Goal: Task Accomplishment & Management: Manage account settings

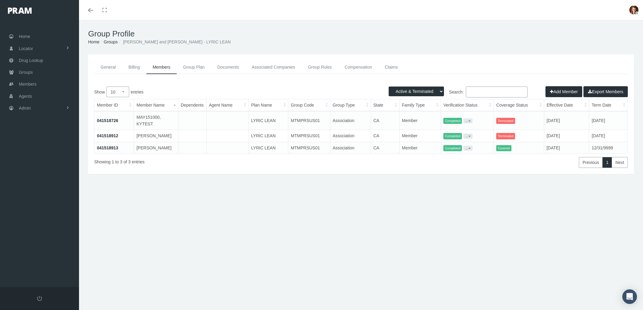
select select "3"
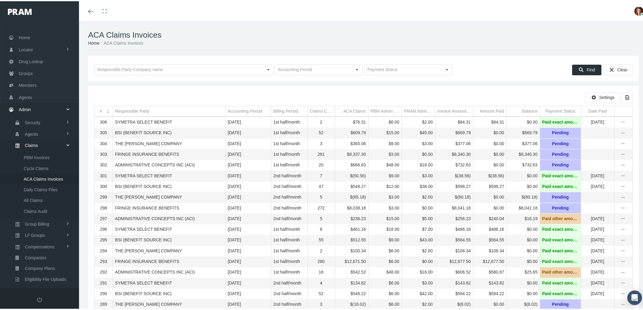
scroll to position [49, 0]
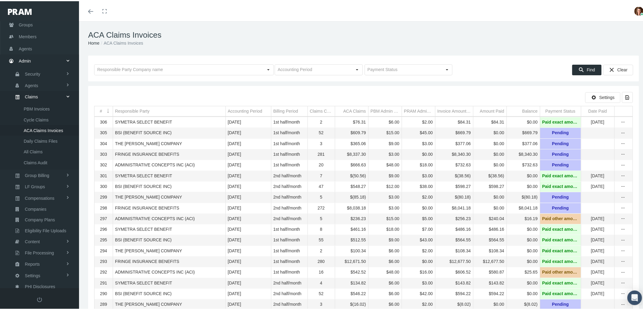
click at [40, 103] on span "PBM Invoices" at bounding box center [37, 108] width 26 height 10
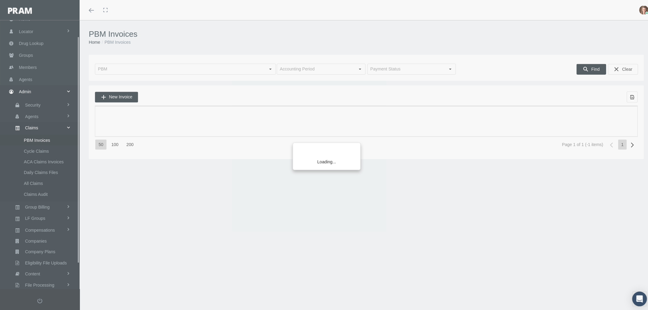
scroll to position [49, 0]
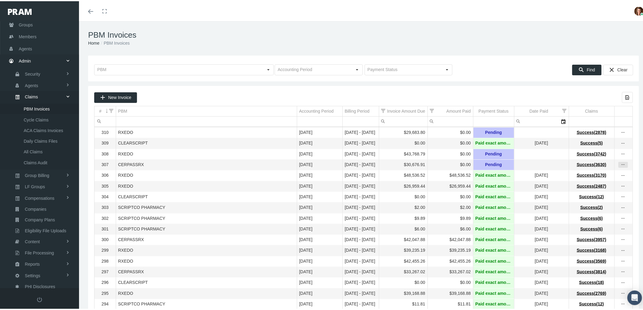
click at [620, 166] on icon "more" at bounding box center [622, 163] width 5 height 5
click at [591, 175] on div "View Invoice" at bounding box center [593, 176] width 60 height 13
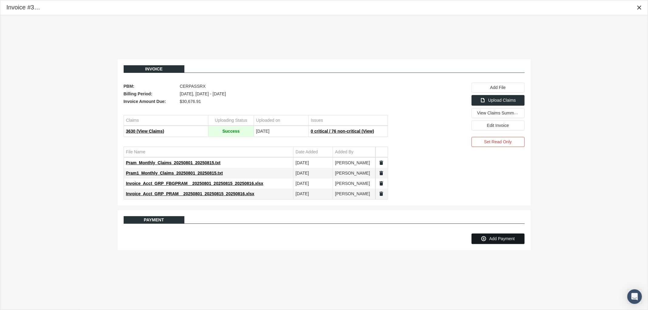
click at [505, 240] on span "Add Payment" at bounding box center [502, 238] width 26 height 5
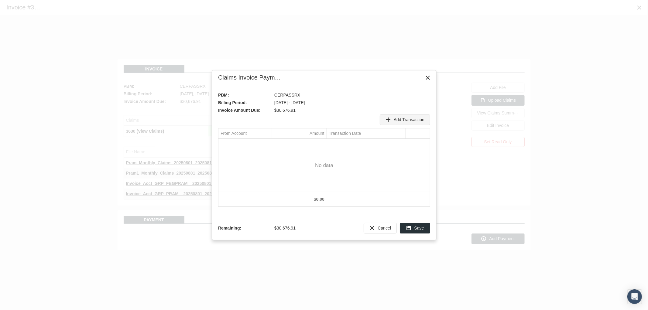
click at [410, 120] on span "Add Transaction" at bounding box center [409, 119] width 31 height 5
click at [269, 148] on div "Select" at bounding box center [267, 144] width 10 height 9
type input "333.31"
click at [256, 186] on div "333.31" at bounding box center [323, 165] width 211 height 53
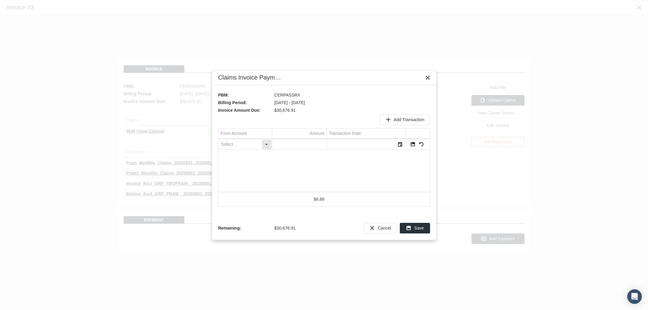
click at [250, 146] on input "No data to display" at bounding box center [239, 144] width 43 height 10
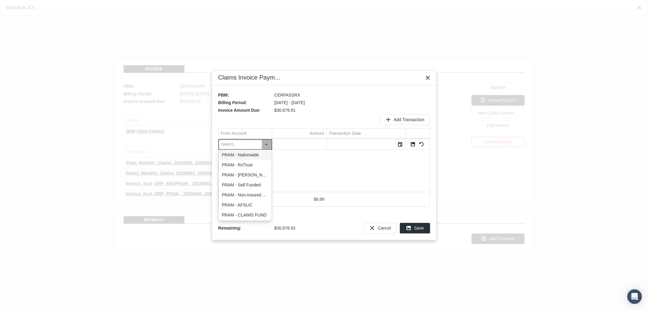
click at [251, 156] on div "PRAM - Nationwide" at bounding box center [245, 155] width 52 height 10
type input "PRAM - Nationwide"
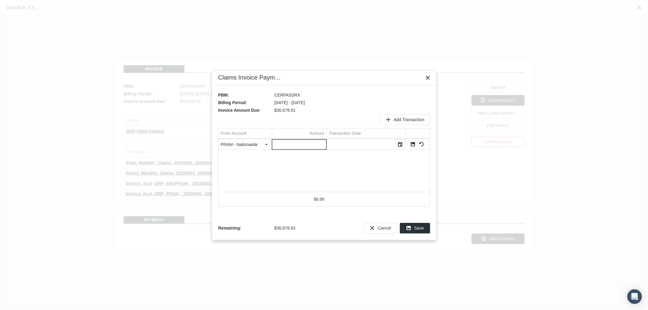
click at [305, 144] on input "Data grid" at bounding box center [299, 144] width 54 height 10
type input "333.31"
click at [402, 144] on div "Select" at bounding box center [401, 144] width 10 height 9
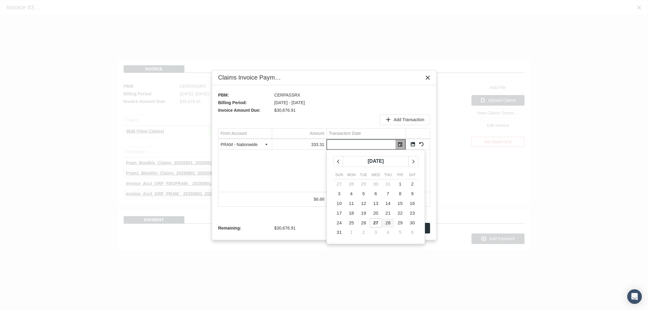
click at [388, 222] on span "28" at bounding box center [388, 222] width 5 height 5
type input "08/28/2025"
click at [414, 143] on link "Save" at bounding box center [412, 144] width 5 height 5
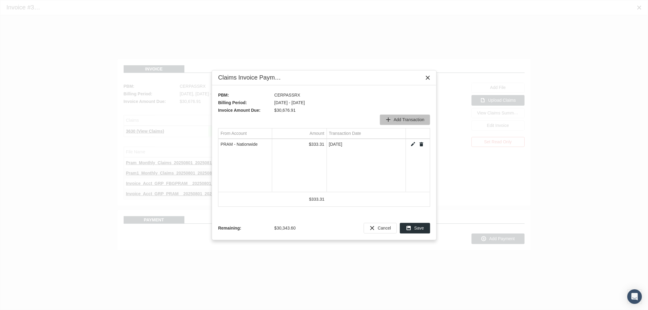
click at [406, 118] on span "Add Transaction" at bounding box center [409, 119] width 31 height 5
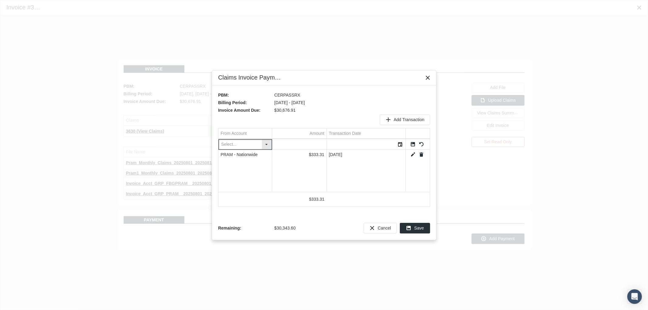
click at [265, 146] on div "Select" at bounding box center [267, 144] width 10 height 9
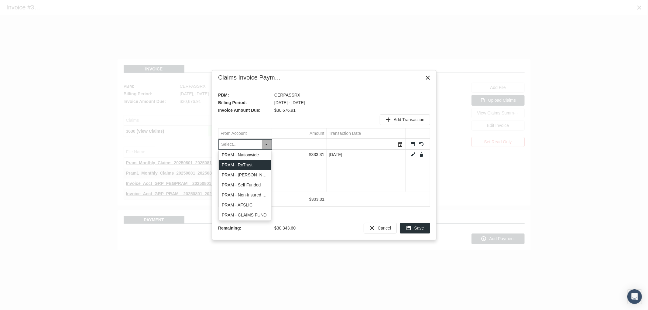
drag, startPoint x: 254, startPoint y: 165, endPoint x: 267, endPoint y: 165, distance: 12.5
click at [254, 165] on div "PRAM - RxTrust" at bounding box center [245, 165] width 52 height 10
type input "PRAM - RxTrust"
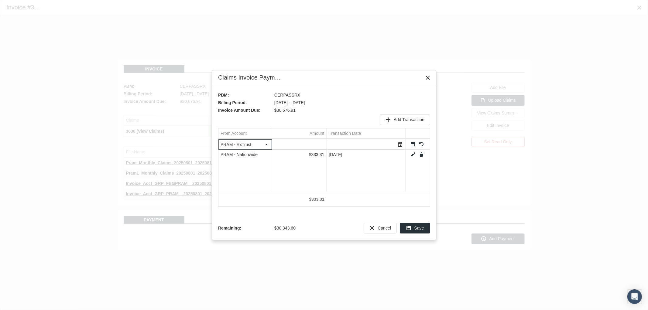
click at [308, 143] on input "Data grid" at bounding box center [299, 144] width 54 height 10
type input "527.95"
click at [400, 143] on div "Select" at bounding box center [401, 144] width 10 height 9
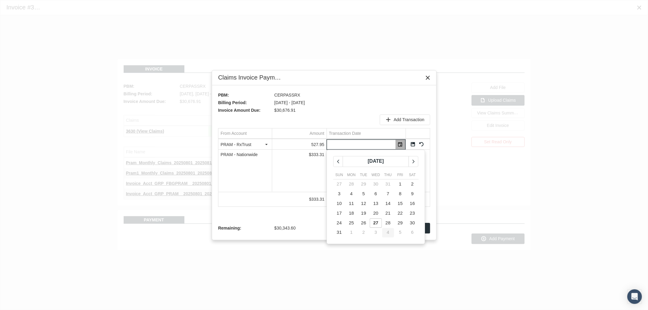
click at [387, 221] on span "28" at bounding box center [388, 222] width 5 height 5
type input "08/28/2025"
click at [410, 143] on link "Save" at bounding box center [412, 144] width 5 height 5
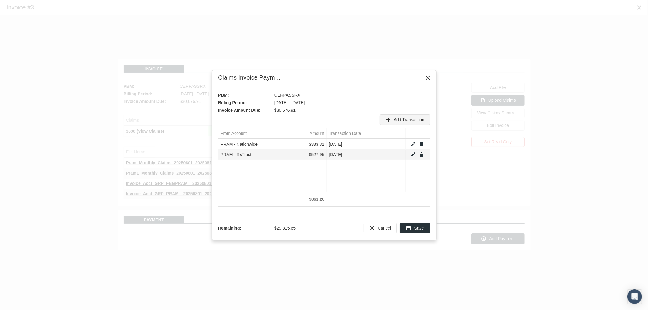
click at [406, 118] on span "Add Transaction" at bounding box center [409, 119] width 31 height 5
click at [266, 146] on div "Select" at bounding box center [267, 144] width 10 height 9
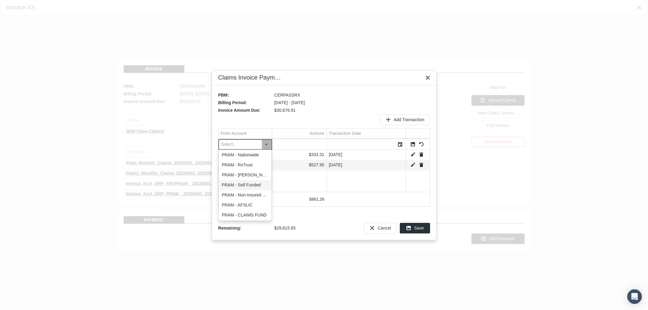
click at [250, 184] on div "PRAM - Self Funded" at bounding box center [245, 185] width 52 height 10
type input "PRAM - Self Funded"
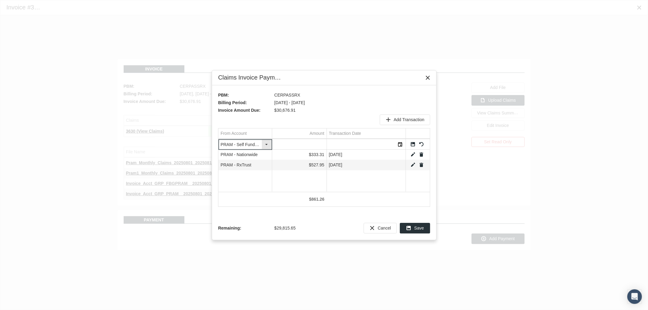
click at [266, 144] on div "Select" at bounding box center [267, 144] width 10 height 9
click at [249, 186] on div "PRAM - Self Funded" at bounding box center [245, 185] width 52 height 10
click at [310, 143] on input "Data grid" at bounding box center [299, 144] width 54 height 10
type input "12033.71"
click at [400, 147] on div "Select" at bounding box center [401, 144] width 10 height 9
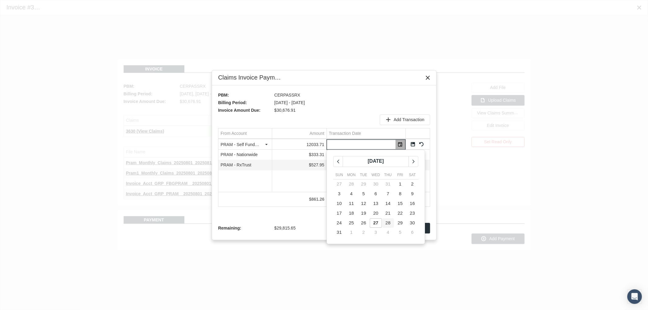
click at [389, 223] on span "28" at bounding box center [388, 222] width 5 height 5
type input "08/28/2025"
click at [411, 143] on link "Save" at bounding box center [412, 144] width 5 height 5
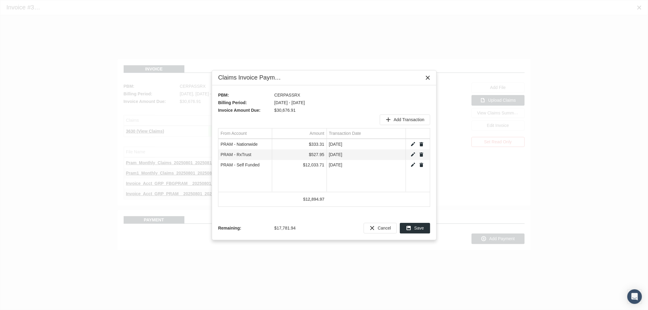
click at [407, 119] on span "Add Transaction" at bounding box center [409, 119] width 31 height 5
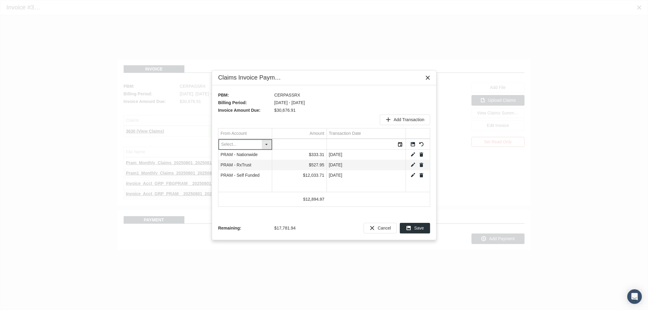
click at [265, 144] on div "Select" at bounding box center [267, 144] width 10 height 9
click at [254, 203] on div "PRAM - AFSLIC" at bounding box center [245, 205] width 52 height 10
type input "PRAM - AFSLIC"
click at [307, 144] on input "Data grid" at bounding box center [299, 144] width 54 height 10
type input "17781.94"
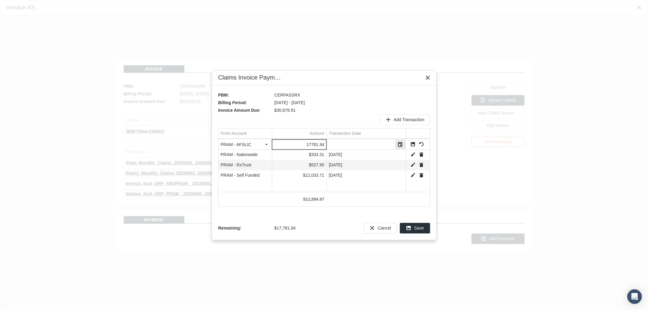
click at [399, 143] on div "Select" at bounding box center [401, 144] width 10 height 9
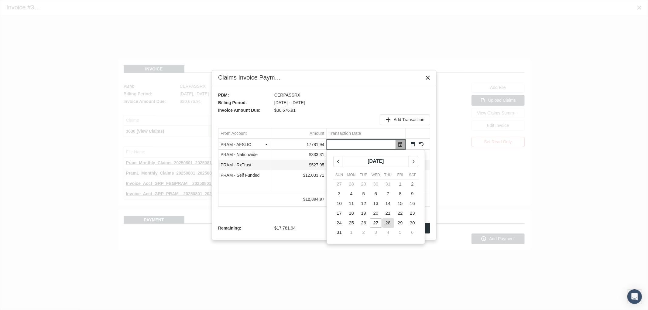
click at [389, 221] on span "28" at bounding box center [388, 222] width 5 height 5
type input "08/28/2025"
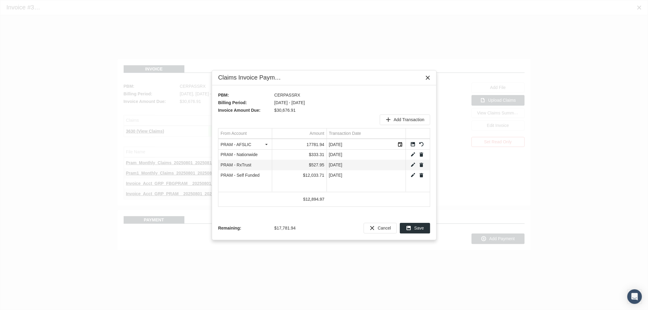
click at [413, 145] on link "Save" at bounding box center [412, 144] width 5 height 5
click at [414, 223] on div "Save" at bounding box center [415, 228] width 30 height 11
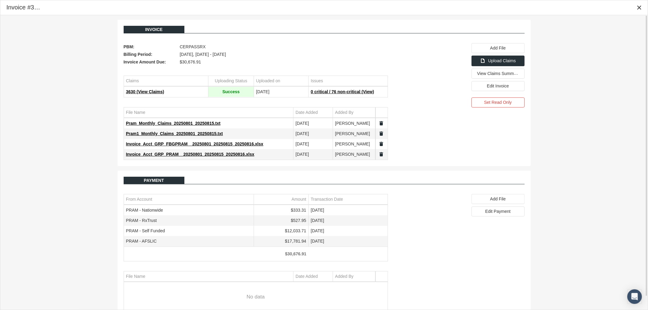
scroll to position [14, 0]
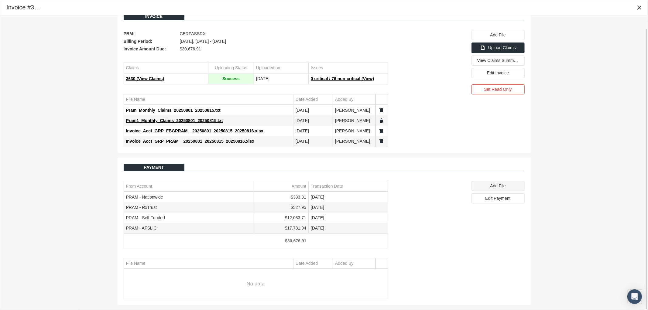
click at [499, 188] on span "Add File" at bounding box center [497, 185] width 15 height 5
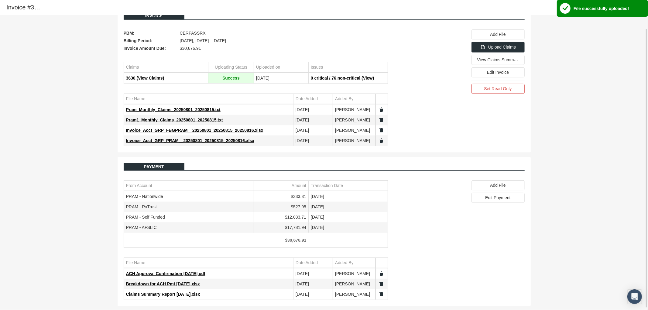
click at [600, 190] on div "Invoice PBM: CERPASSRX Billing Period: August 2025, Aug 01 - Aug 15 Invoice Amo…" at bounding box center [323, 156] width 647 height 309
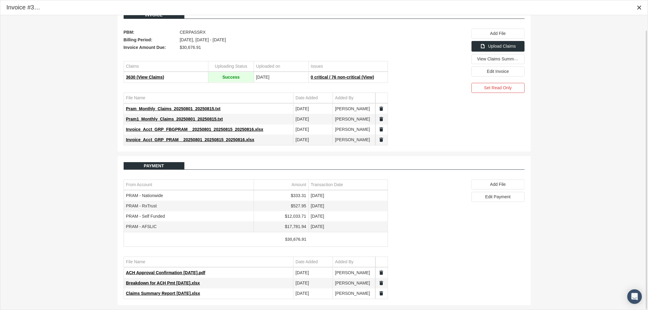
scroll to position [0, 0]
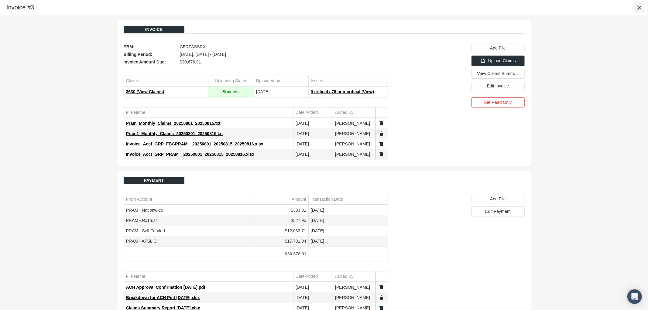
click at [642, 7] on div "Close" at bounding box center [639, 7] width 10 height 10
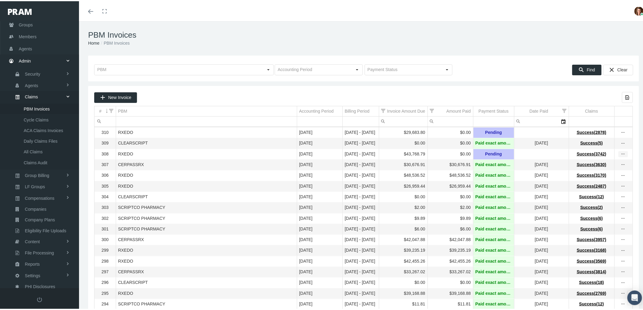
click at [620, 156] on icon "more" at bounding box center [622, 152] width 5 height 5
click at [590, 165] on div "View Invoice" at bounding box center [593, 165] width 60 height 13
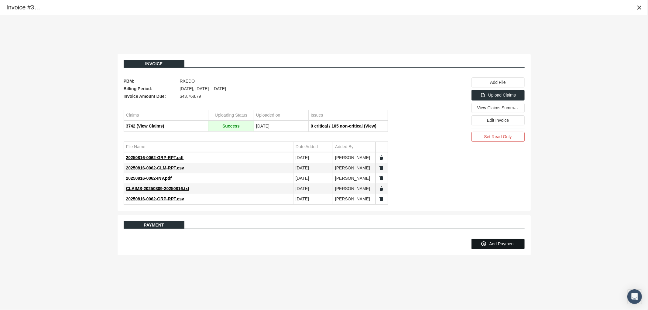
click at [490, 245] on span "Add Payment" at bounding box center [502, 244] width 26 height 5
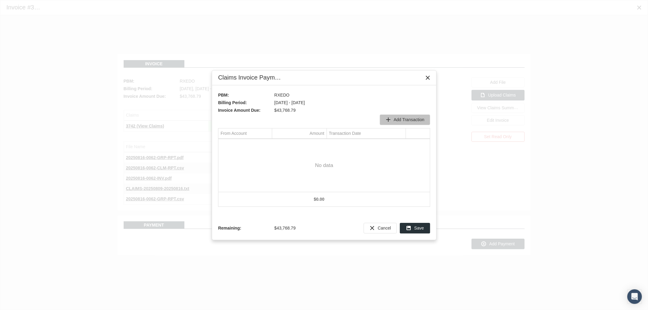
click at [417, 122] on span "Add Transaction" at bounding box center [409, 119] width 31 height 5
click at [267, 147] on div "Select" at bounding box center [267, 144] width 10 height 9
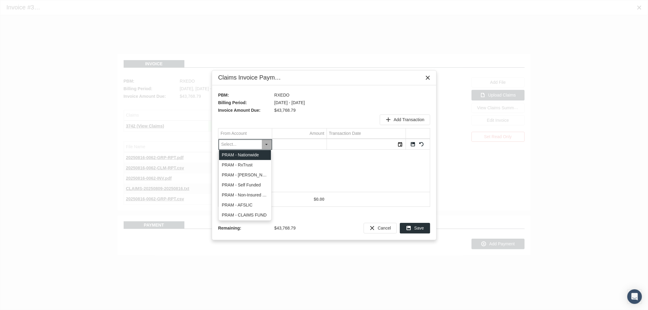
click at [262, 158] on div "PRAM - Nationwide" at bounding box center [245, 155] width 52 height 10
type input "PRAM - Nationwide"
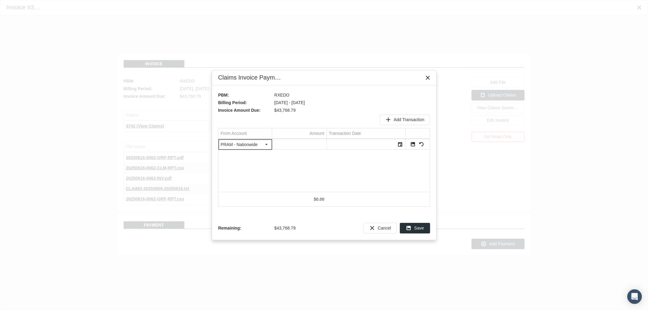
click at [304, 140] on input "Data grid" at bounding box center [299, 144] width 54 height 10
type input "840.3"
click at [397, 146] on div "Select" at bounding box center [401, 144] width 10 height 9
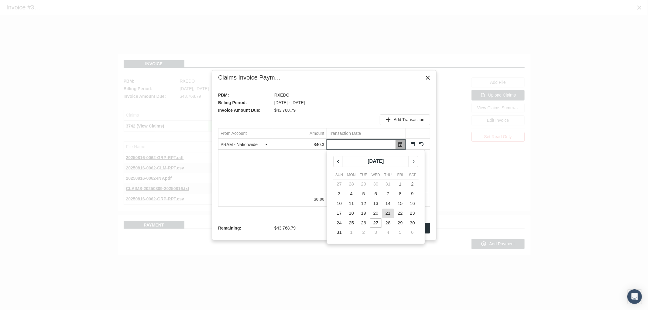
click at [386, 213] on span "21" at bounding box center [388, 213] width 5 height 5
type input "[DATE]"
drag, startPoint x: 413, startPoint y: 144, endPoint x: 412, endPoint y: 139, distance: 5.4
click at [413, 143] on link "Save" at bounding box center [412, 144] width 5 height 5
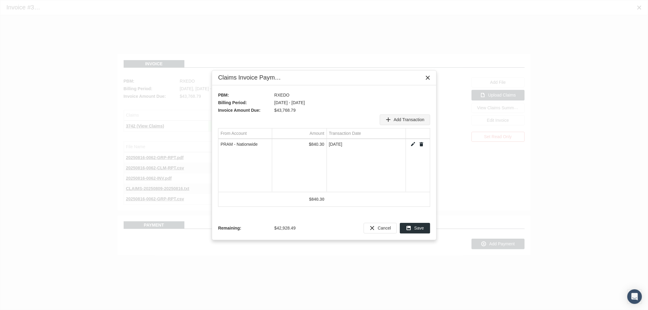
click at [400, 119] on span "Add Transaction" at bounding box center [409, 119] width 31 height 5
click at [267, 147] on div "Select" at bounding box center [267, 144] width 10 height 9
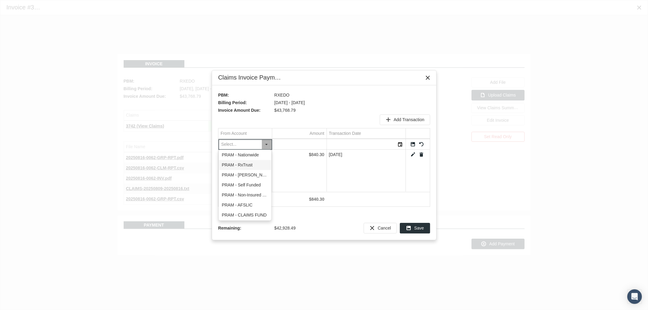
click at [256, 168] on div "PRAM - RxTrust" at bounding box center [245, 165] width 52 height 10
type input "PRAM - RxTrust"
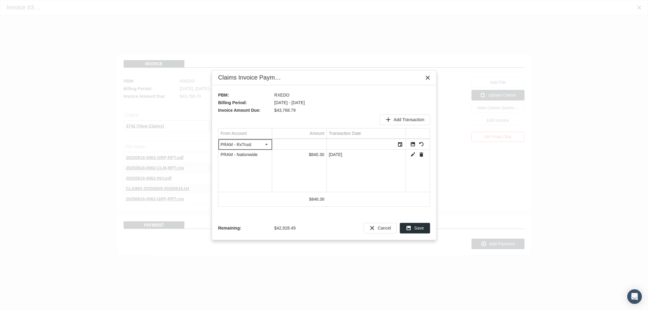
click at [315, 140] on input "Data grid" at bounding box center [299, 144] width 54 height 10
type input "16992.35"
click at [401, 143] on div "Select" at bounding box center [401, 144] width 10 height 9
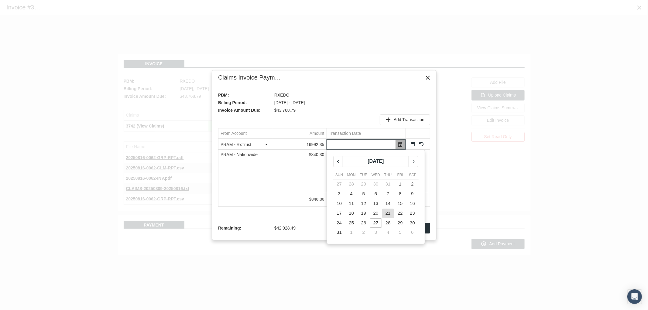
click at [387, 215] on span "21" at bounding box center [388, 213] width 5 height 5
type input "[DATE]"
click at [412, 144] on link "Save" at bounding box center [412, 144] width 5 height 5
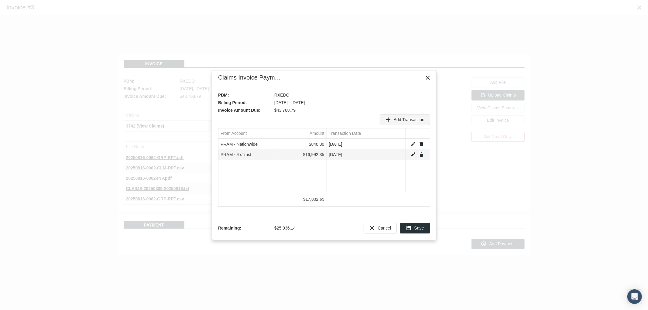
click at [396, 120] on span "Add Transaction" at bounding box center [409, 119] width 31 height 5
click at [266, 145] on div "Select" at bounding box center [267, 144] width 10 height 9
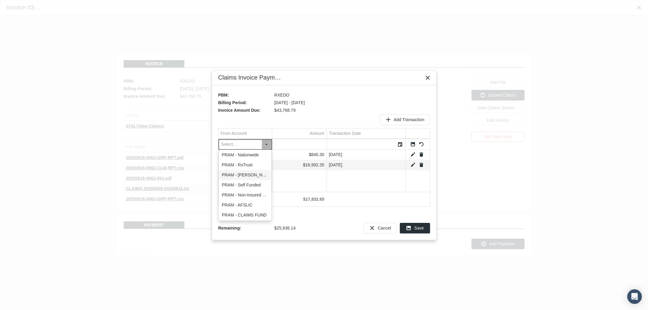
click at [267, 181] on div "PRAM - Nationwide PRAM - RxTrust PRAM - Markel PRAM - Self Funded PRAM - Non-In…" at bounding box center [245, 185] width 52 height 70
click at [259, 186] on div "PRAM - Self Funded" at bounding box center [245, 185] width 52 height 10
type input "PRAM - Self Funded"
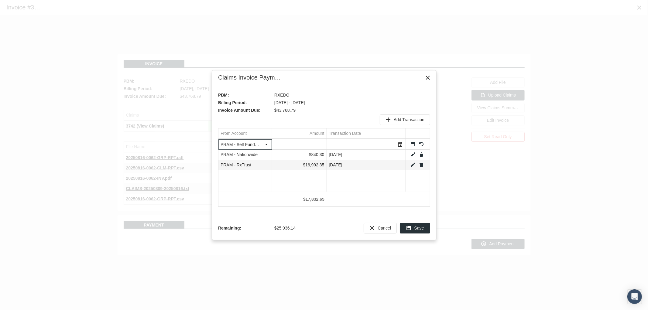
click at [312, 141] on input "Data grid" at bounding box center [299, 144] width 54 height 10
type input "5254.13"
click at [397, 144] on div "Select" at bounding box center [401, 144] width 10 height 9
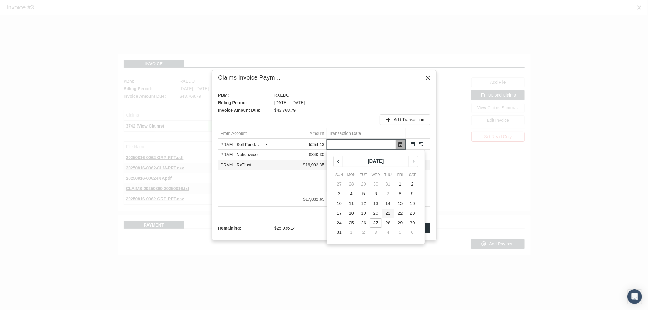
click at [391, 213] on td "21" at bounding box center [388, 214] width 12 height 10
type input "[DATE]"
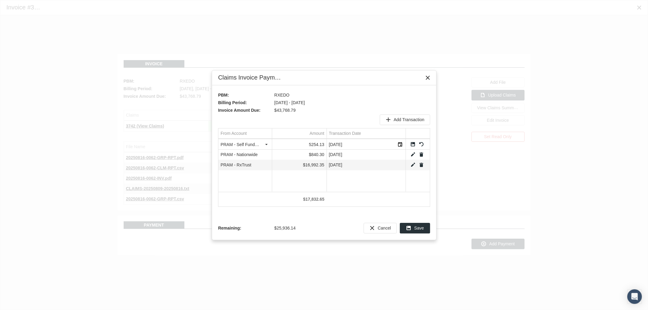
click at [411, 145] on link "Save" at bounding box center [412, 144] width 5 height 5
click at [405, 120] on span "Add Transaction" at bounding box center [409, 119] width 31 height 5
click at [264, 146] on div "Select" at bounding box center [267, 144] width 10 height 9
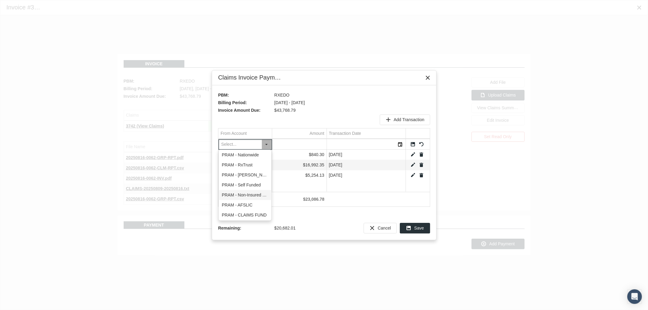
click at [252, 195] on div "PRAM - Non-Insured Trust" at bounding box center [245, 195] width 52 height 10
type input "PRAM - Non-Insured Trust"
click at [298, 143] on input "Data grid" at bounding box center [299, 144] width 54 height 10
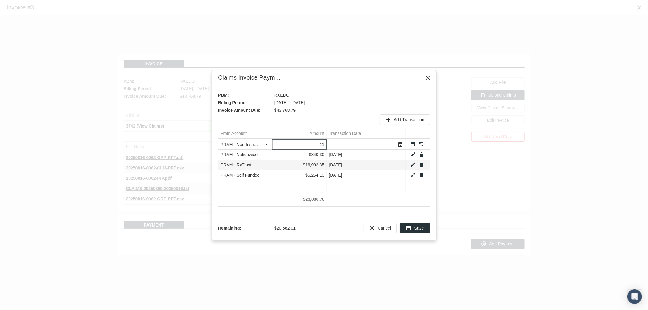
drag, startPoint x: 293, startPoint y: 144, endPoint x: 335, endPoint y: 146, distance: 42.6
click at [335, 145] on tr "PRAM - Non-Insured Trust Pull down to refresh... Release to refresh... Refreshi…" at bounding box center [323, 144] width 211 height 10
type input "127.16"
click at [401, 146] on div "Select" at bounding box center [401, 144] width 10 height 9
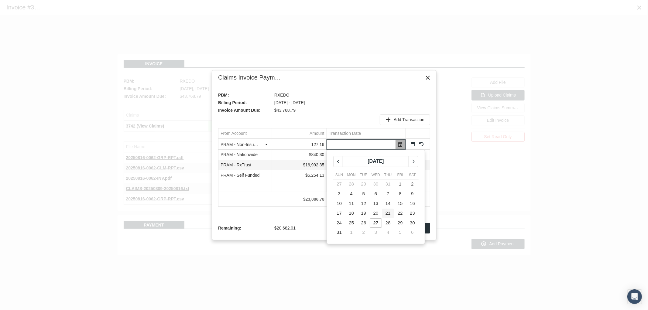
click at [389, 213] on span "21" at bounding box center [388, 213] width 5 height 5
type input "[DATE]"
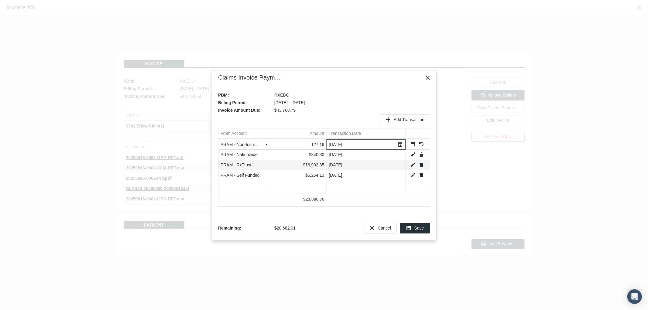
click at [413, 145] on link "Save" at bounding box center [412, 144] width 5 height 5
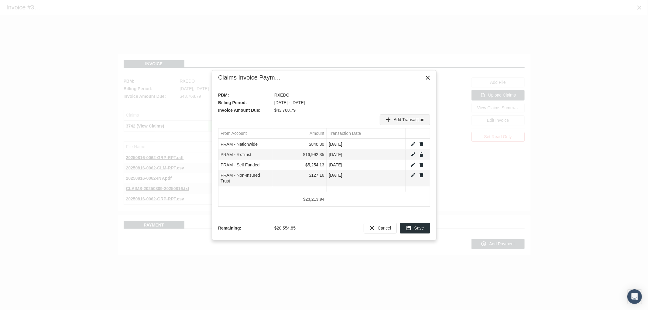
click at [405, 118] on span "Add Transaction" at bounding box center [409, 119] width 31 height 5
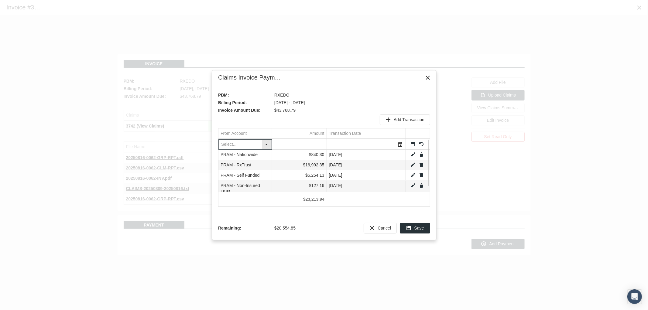
click at [267, 147] on div "Select" at bounding box center [267, 144] width 10 height 9
click at [251, 214] on div "PRAM - CLAIMS FUND" at bounding box center [245, 215] width 52 height 10
type input "PRAM - CLAIMS FUND"
click at [303, 145] on input "Data grid" at bounding box center [299, 144] width 54 height 10
type input "991.42"
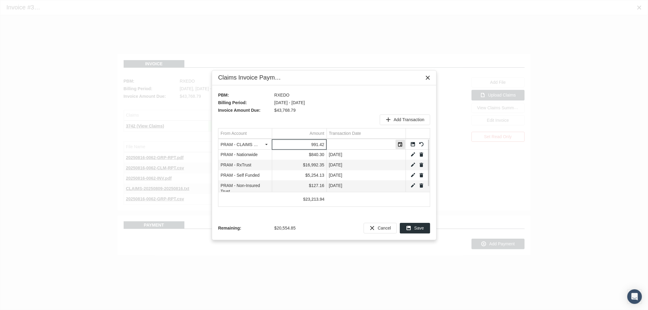
click at [399, 143] on div "Select" at bounding box center [401, 144] width 10 height 9
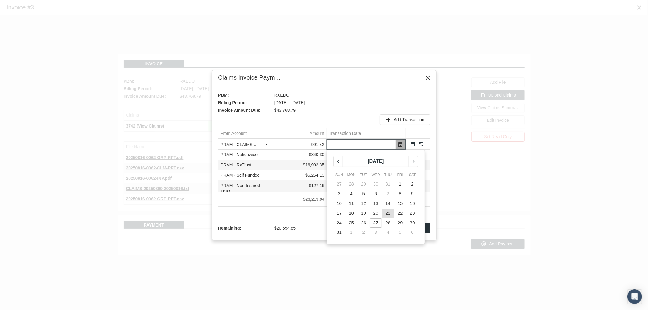
click at [387, 211] on span "21" at bounding box center [388, 213] width 5 height 5
type input "[DATE]"
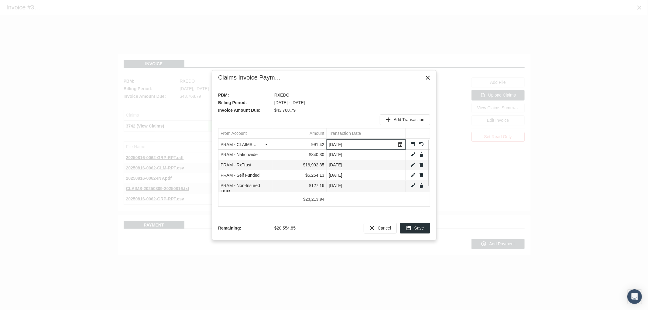
click at [413, 144] on link "Save" at bounding box center [412, 144] width 5 height 5
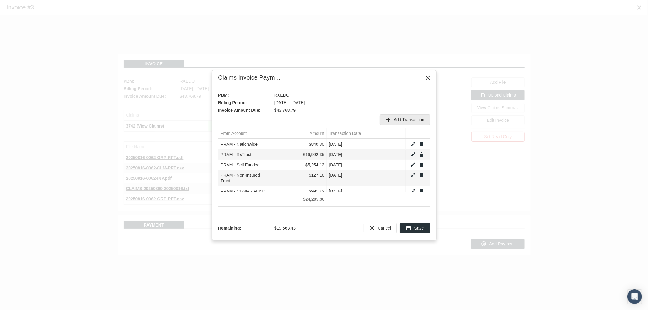
click at [402, 118] on span "Add Transaction" at bounding box center [409, 119] width 31 height 5
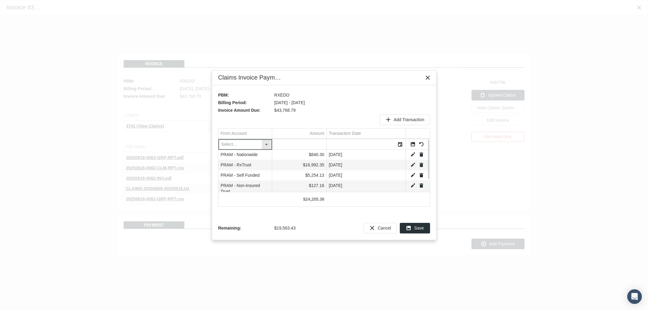
click at [265, 144] on div "Select" at bounding box center [267, 144] width 10 height 9
click at [251, 204] on div "PRAM - AFSLIC" at bounding box center [245, 205] width 52 height 10
type input "PRAM - AFSLIC"
click at [301, 145] on input "Data grid" at bounding box center [299, 144] width 54 height 10
type input "17875.31"
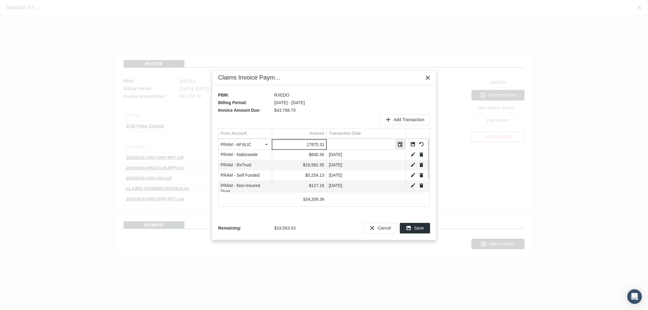
click at [400, 144] on div "Select" at bounding box center [401, 144] width 10 height 9
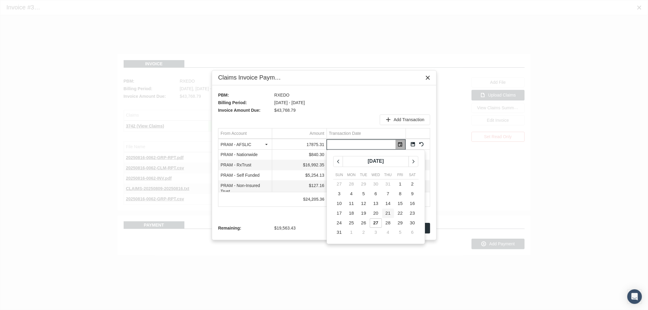
click at [388, 216] on td "21" at bounding box center [388, 214] width 12 height 10
type input "[DATE]"
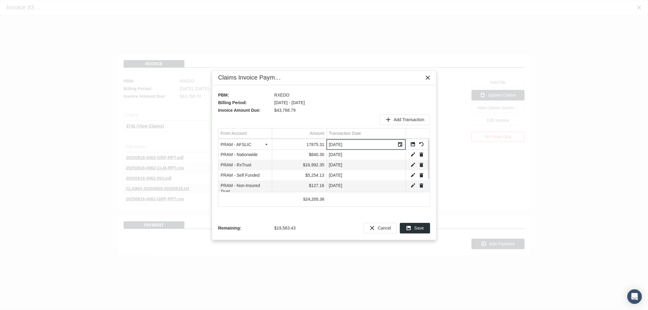
click at [413, 144] on link "Save" at bounding box center [412, 144] width 5 height 5
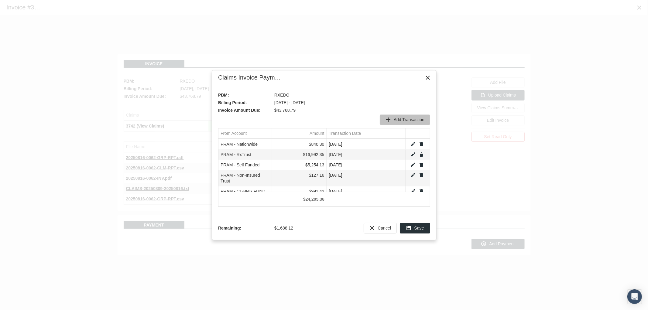
click at [408, 122] on span "Add Transaction" at bounding box center [409, 119] width 31 height 5
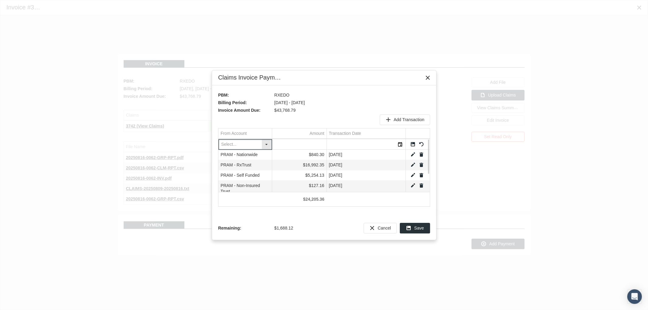
click at [269, 146] on div "Select" at bounding box center [267, 144] width 10 height 9
drag, startPoint x: 256, startPoint y: 183, endPoint x: 277, endPoint y: 161, distance: 30.1
click at [256, 184] on div "PRAM - Self Funded" at bounding box center [245, 185] width 52 height 10
type input "PRAM - Self Funded"
click at [299, 142] on input "Data grid" at bounding box center [299, 144] width 54 height 10
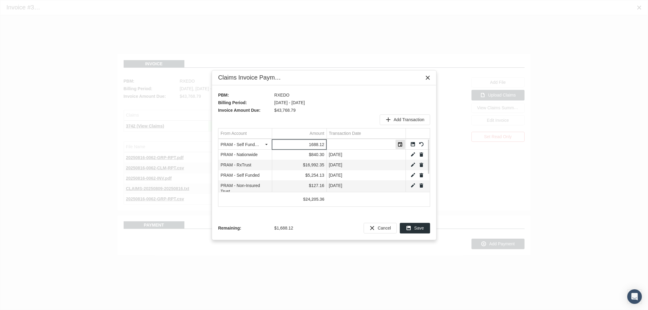
type input "1688.12"
click at [396, 142] on div "Select" at bounding box center [401, 144] width 10 height 9
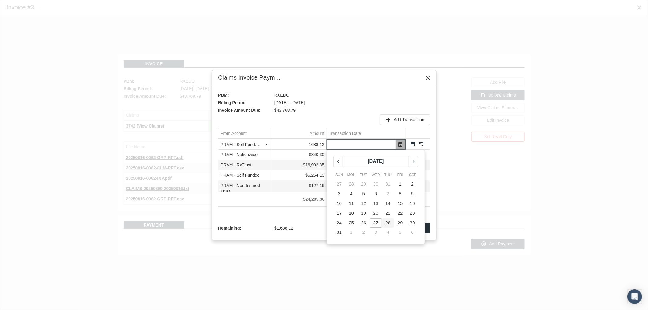
click at [389, 223] on span "28" at bounding box center [388, 222] width 5 height 5
type input "08/28/2025"
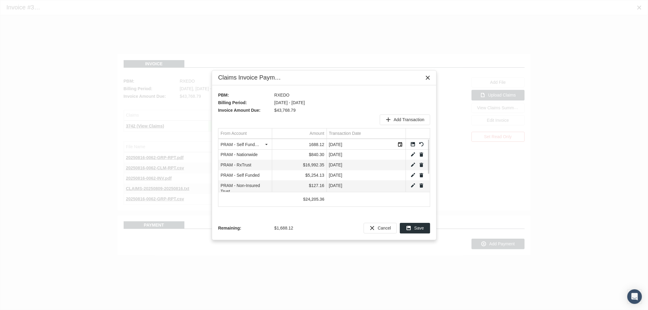
click at [413, 145] on link "Save" at bounding box center [412, 144] width 5 height 5
click at [412, 230] on div "Save" at bounding box center [415, 228] width 30 height 10
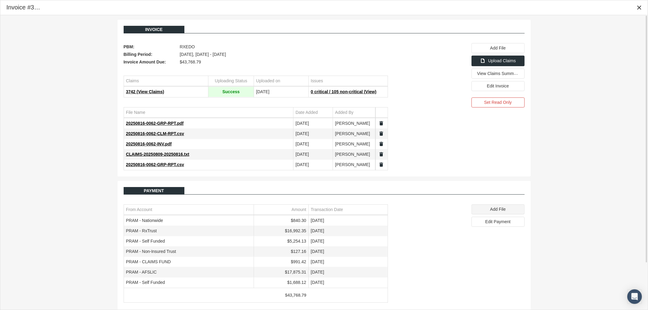
click at [501, 212] on span "Add File" at bounding box center [497, 209] width 15 height 5
click at [620, 77] on div "Invoice PBM: RXEDO Billing Period: August 2025, Aug 09 - Aug 16 Invoice Amount …" at bounding box center [323, 190] width 647 height 351
click at [639, 7] on icon "Close" at bounding box center [638, 7] width 5 height 5
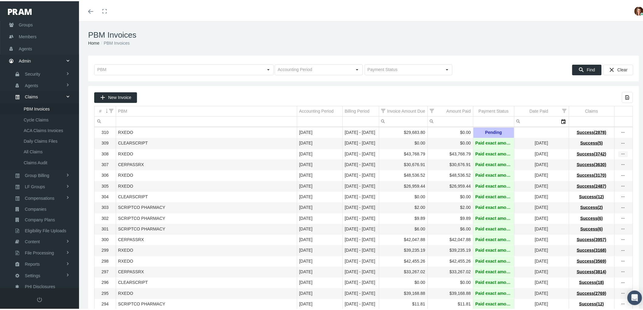
click at [620, 154] on icon "more" at bounding box center [622, 152] width 5 height 5
click at [588, 163] on div "View Invoice" at bounding box center [593, 165] width 60 height 13
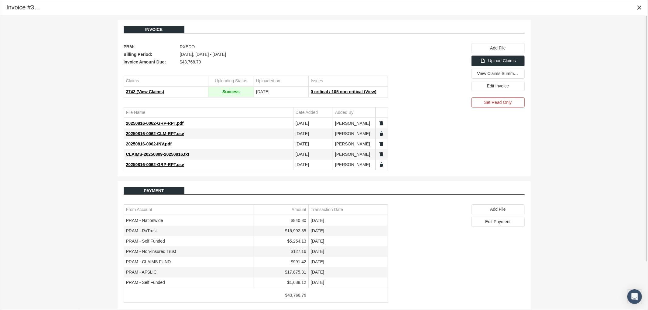
click at [571, 135] on div "Invoice PBM: RXEDO Billing Period: August 2025, Aug 09 - Aug 16 Invoice Amount …" at bounding box center [323, 190] width 647 height 351
click at [639, 6] on icon "Close" at bounding box center [638, 7] width 5 height 5
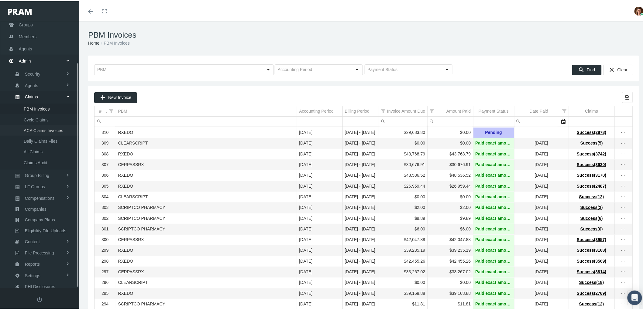
click at [54, 124] on span "ACA Claims Invoices" at bounding box center [43, 129] width 39 height 10
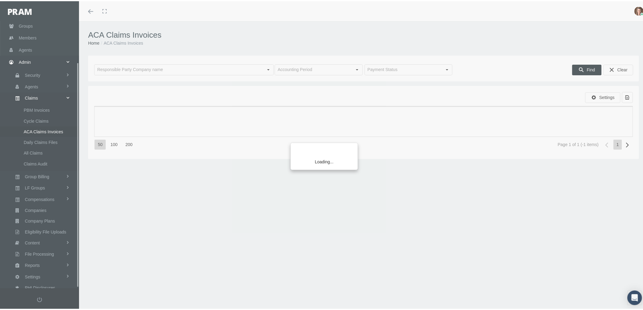
scroll to position [49, 0]
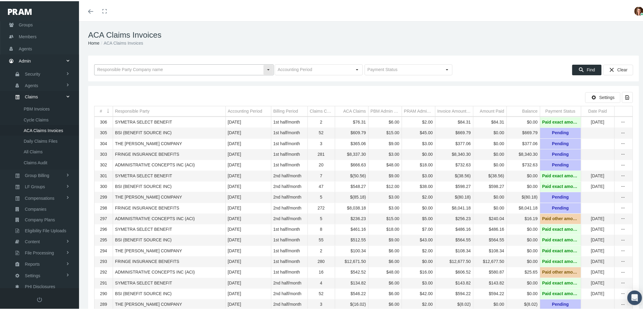
click at [141, 68] on input "text" at bounding box center [178, 68] width 169 height 10
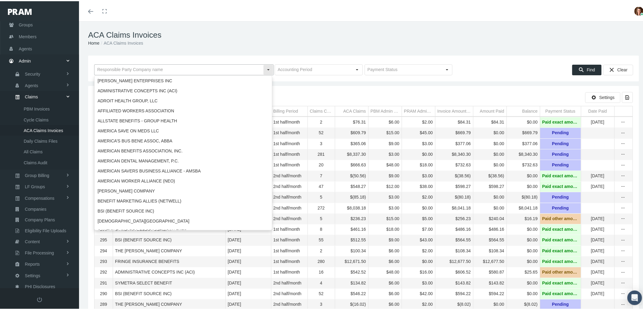
click at [129, 72] on input "text" at bounding box center [178, 68] width 169 height 10
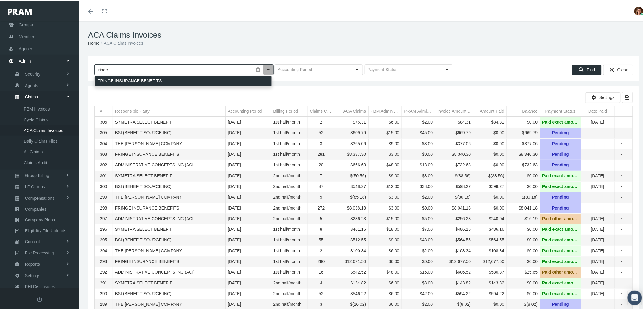
click at [135, 80] on div "FRINGE INSURANCE BENEFITS" at bounding box center [183, 80] width 177 height 10
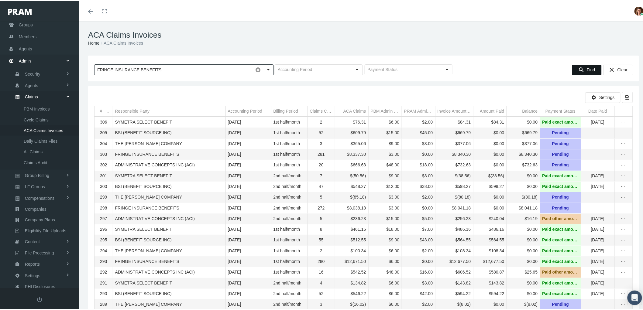
type input "FRINGE INSURANCE BENEFITS"
click at [588, 66] on span "Find" at bounding box center [591, 68] width 8 height 5
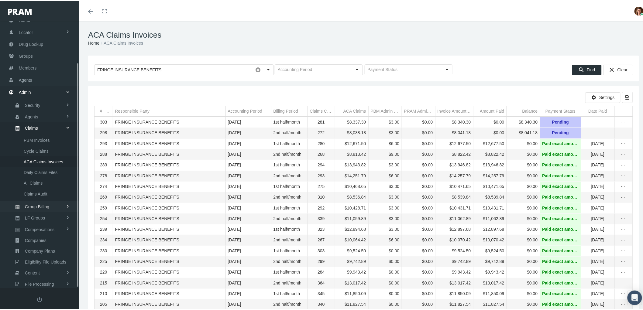
scroll to position [0, 0]
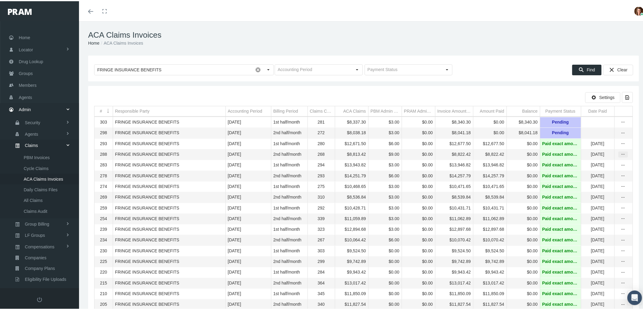
click at [623, 157] on td "Data grid" at bounding box center [623, 153] width 18 height 11
click at [620, 156] on icon "more" at bounding box center [622, 153] width 5 height 5
click at [591, 170] on div "View" at bounding box center [593, 166] width 60 height 13
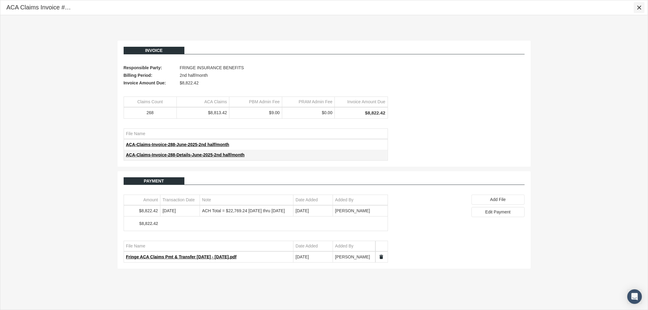
click at [636, 8] on div "Close" at bounding box center [639, 7] width 10 height 10
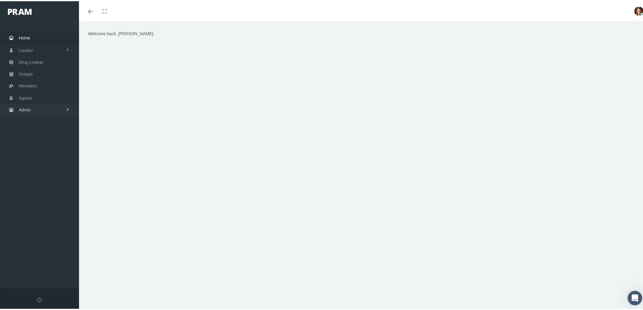
click at [38, 108] on link "Admin" at bounding box center [39, 109] width 79 height 12
click at [44, 144] on link "Claims" at bounding box center [39, 144] width 79 height 11
click at [39, 173] on span "ACA Claims Invoices" at bounding box center [43, 178] width 39 height 10
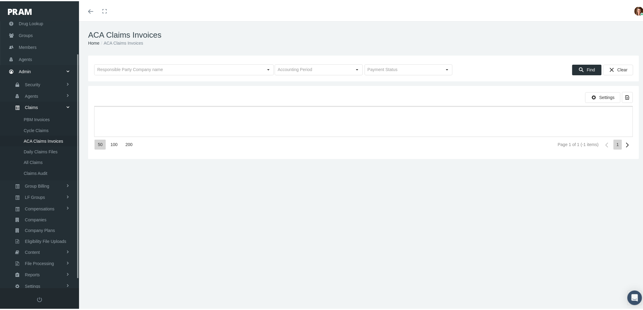
scroll to position [49, 0]
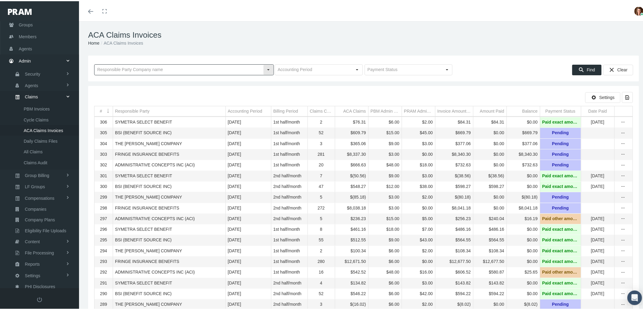
click at [143, 68] on input "text" at bounding box center [178, 68] width 169 height 10
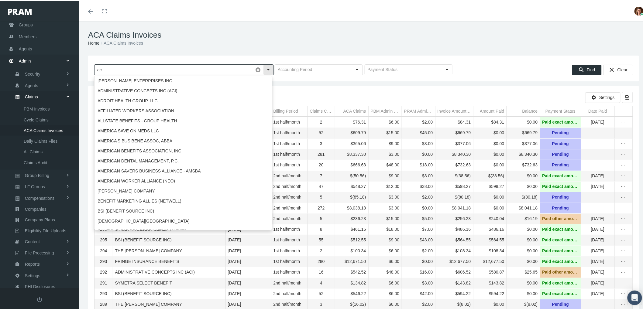
type input "a"
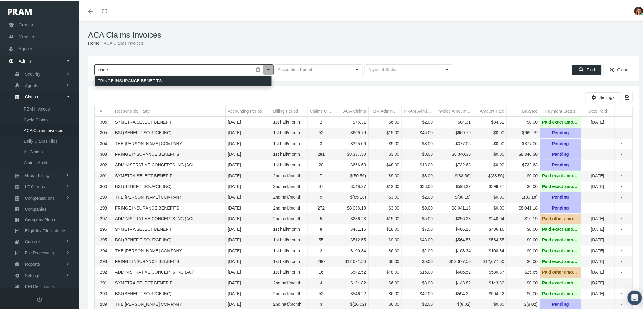
drag, startPoint x: 166, startPoint y: 77, endPoint x: 254, endPoint y: 108, distance: 93.4
click at [166, 77] on div "FRINGE INSURANCE BENEFITS" at bounding box center [183, 80] width 177 height 10
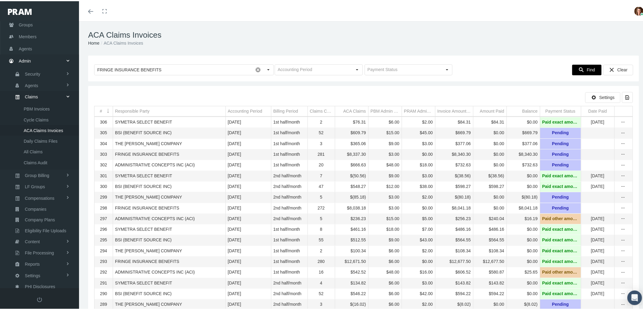
click at [579, 69] on icon "Find" at bounding box center [580, 68] width 5 height 5
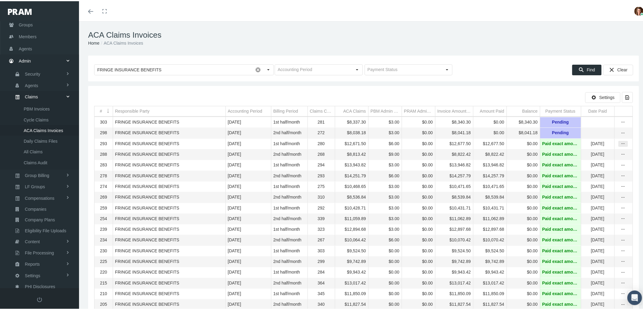
click at [620, 145] on icon "more" at bounding box center [622, 142] width 5 height 5
click at [605, 153] on div "View" at bounding box center [593, 154] width 60 height 13
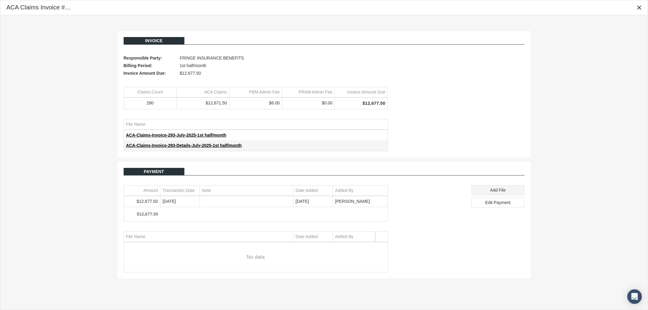
click at [498, 192] on span "Add File" at bounding box center [497, 190] width 15 height 5
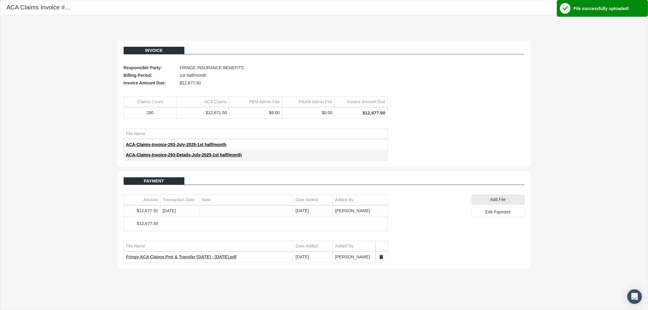
click at [190, 258] on span "Fringe ACA Claims Pmt & Transfer 7.1.25 - 7.15.25.pdf" at bounding box center [181, 257] width 111 height 5
click at [640, 7] on icon "Close" at bounding box center [638, 7] width 5 height 5
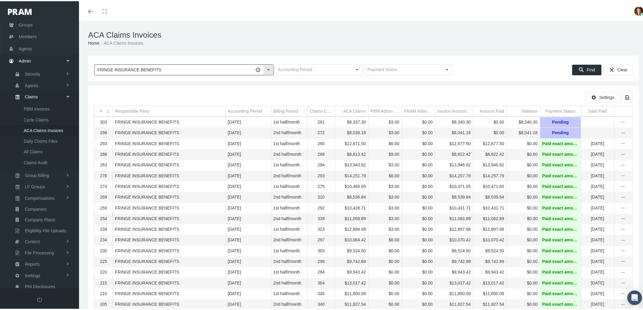
click at [180, 74] on input "FRINGE INSURANCE BENEFITS" at bounding box center [173, 68] width 158 height 10
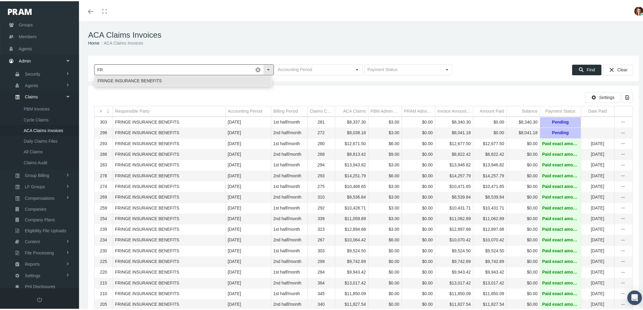
type input "F"
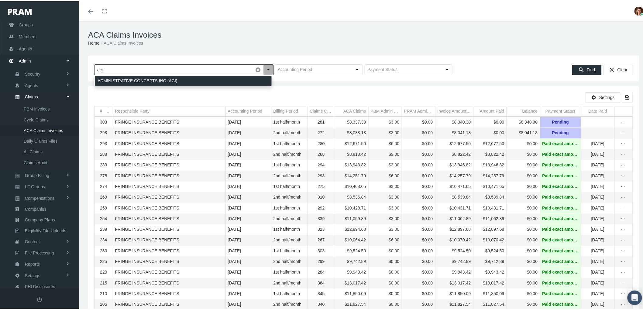
click at [191, 83] on div "ADMINISTRATIVE CONCEPTS INC (ACI)" at bounding box center [183, 80] width 177 height 10
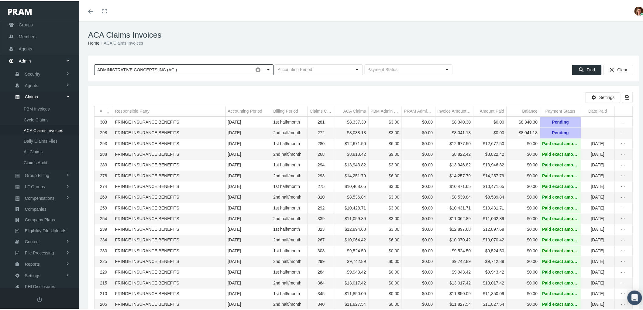
type input "ADMINISTRATIVE CONCEPTS INC (ACI)"
click at [581, 71] on div "Find" at bounding box center [586, 69] width 29 height 10
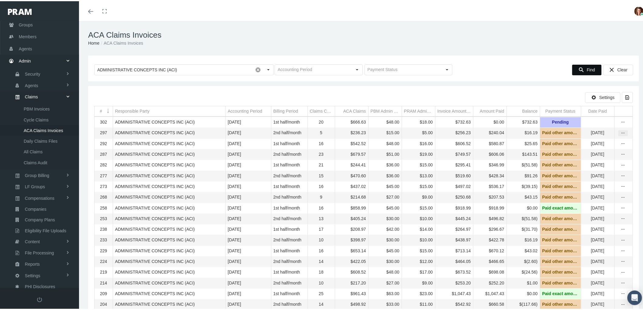
click at [622, 135] on div "more" at bounding box center [623, 131] width 9 height 5
click at [608, 141] on div "View" at bounding box center [593, 143] width 60 height 13
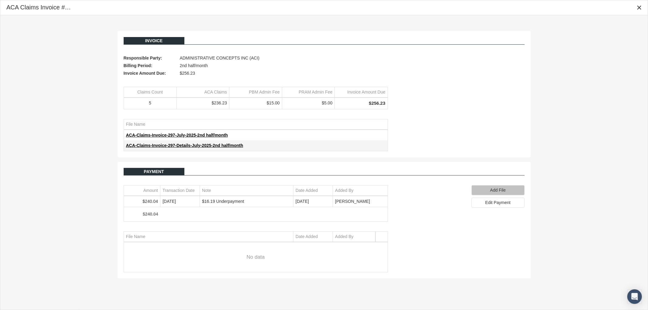
click at [494, 189] on span "Add File" at bounding box center [497, 190] width 15 height 5
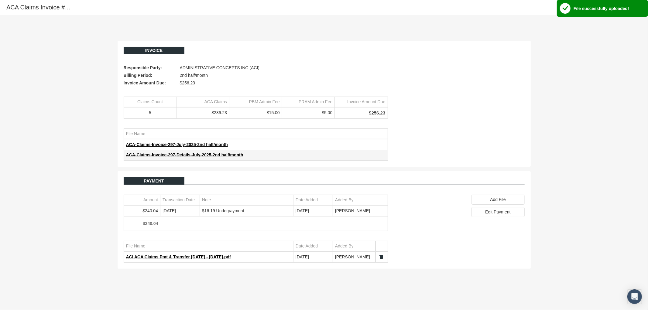
click at [543, 122] on div "Invoice Responsible Party: ADMINISTRATIVE CONCEPTS INC (ACI) Billing Period: 2n…" at bounding box center [323, 154] width 647 height 279
click at [201, 259] on span "ACI ACA Claims Pmt & Transfer 7.16.25 - 7.31.25.pdf" at bounding box center [178, 257] width 105 height 5
click at [637, 7] on icon "Close" at bounding box center [638, 7] width 5 height 5
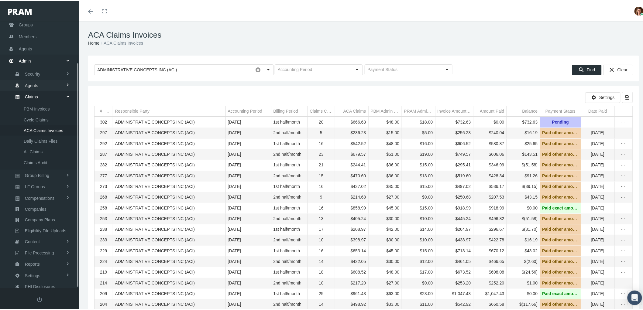
click at [37, 83] on span "Agents" at bounding box center [31, 84] width 13 height 10
click at [37, 148] on span "Bank Info Requests" at bounding box center [42, 150] width 37 height 10
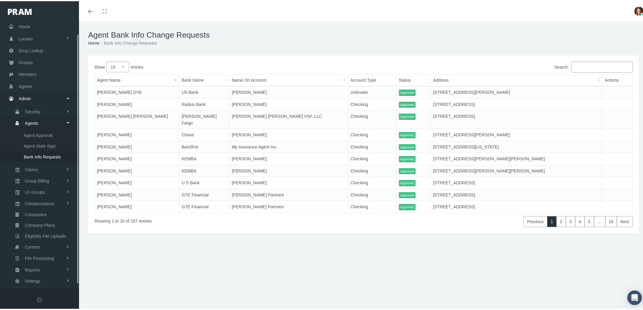
scroll to position [17, 0]
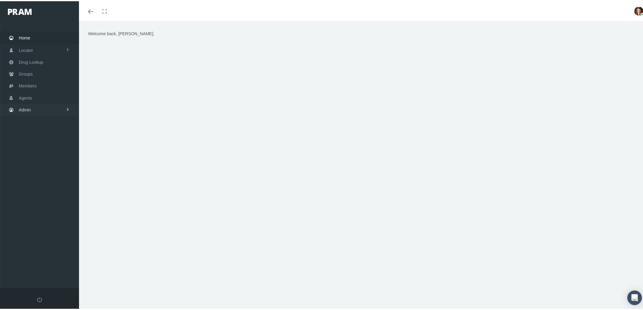
click at [37, 109] on link "Admin" at bounding box center [39, 109] width 79 height 12
click at [39, 142] on link "Claims" at bounding box center [39, 144] width 79 height 11
click at [49, 163] on link "Cycle Claims" at bounding box center [39, 167] width 79 height 11
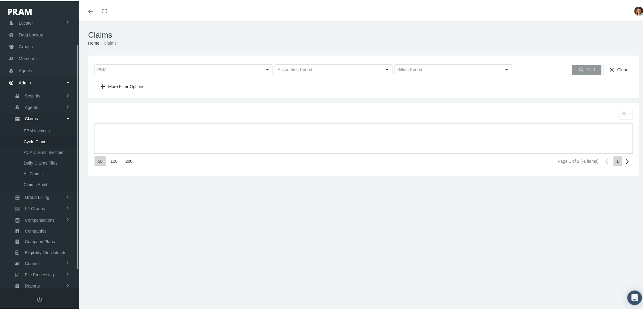
scroll to position [49, 0]
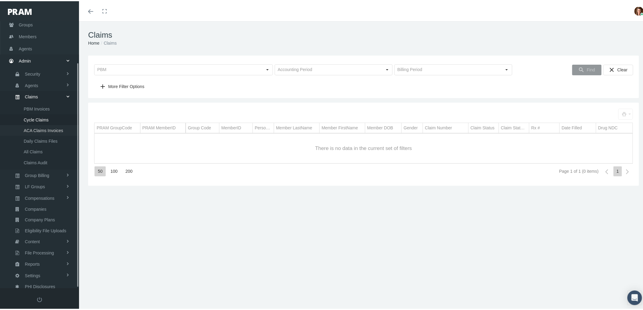
click at [41, 124] on span "ACA Claims Invoices" at bounding box center [43, 129] width 39 height 10
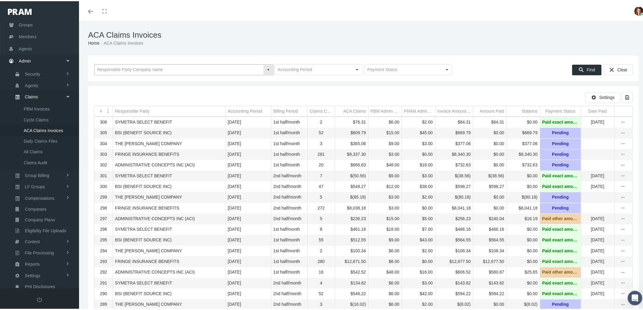
click at [173, 70] on input "text" at bounding box center [178, 68] width 169 height 10
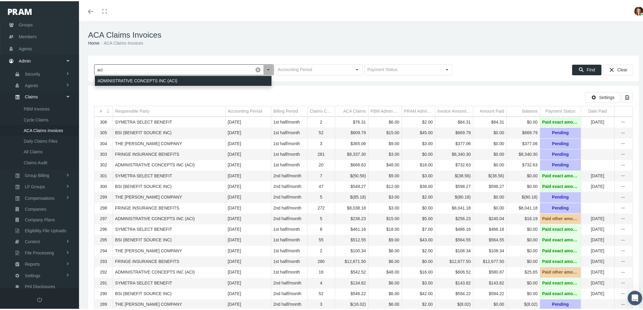
drag, startPoint x: 170, startPoint y: 77, endPoint x: 173, endPoint y: 80, distance: 4.0
click at [171, 78] on div "ADMINISTRATIVE CONCEPTS INC (ACI)" at bounding box center [183, 80] width 177 height 10
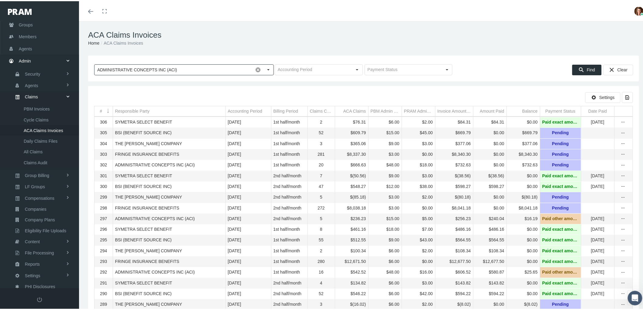
type input "ADMINISTRATIVE CONCEPTS INC (ACI)"
click at [581, 68] on div "Find" at bounding box center [586, 69] width 29 height 10
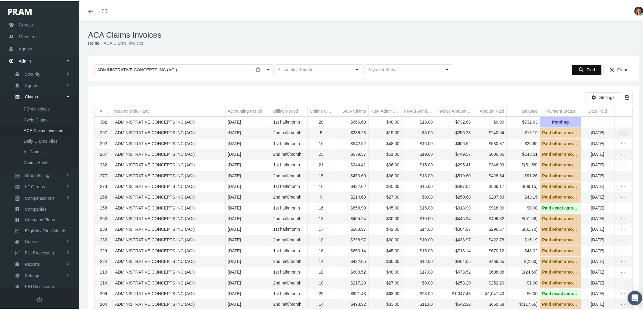
click at [621, 135] on div "more" at bounding box center [623, 131] width 9 height 5
click at [614, 140] on div "View" at bounding box center [593, 143] width 60 height 13
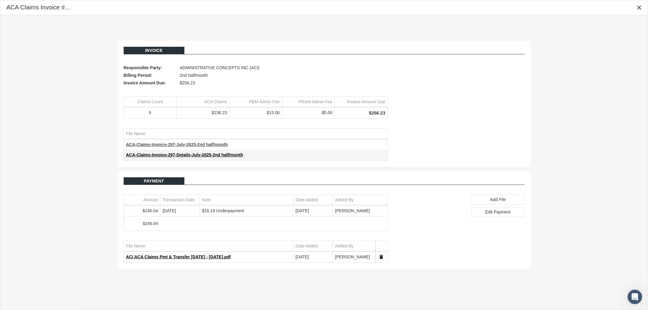
click at [188, 143] on span "ACA-Claims-Invoice-297-July-2025-2nd half/month" at bounding box center [177, 144] width 102 height 5
click at [637, 9] on icon "Close" at bounding box center [638, 7] width 5 height 5
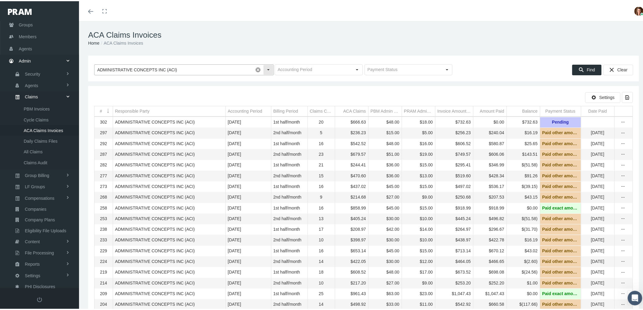
click at [255, 70] on span at bounding box center [258, 68] width 10 height 10
click at [587, 71] on span "Find" at bounding box center [591, 68] width 8 height 5
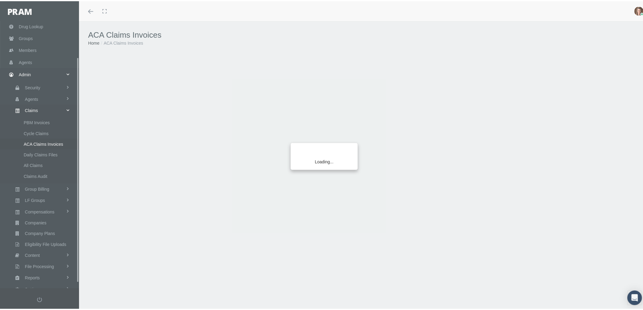
scroll to position [49, 0]
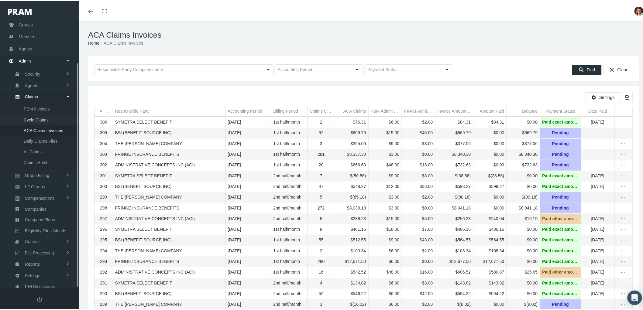
click at [36, 115] on span "Cycle Claims" at bounding box center [36, 119] width 25 height 10
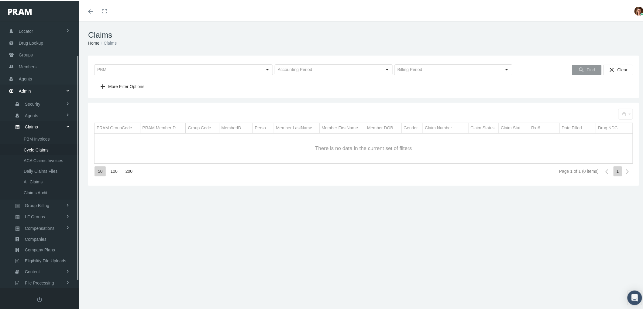
scroll to position [49, 0]
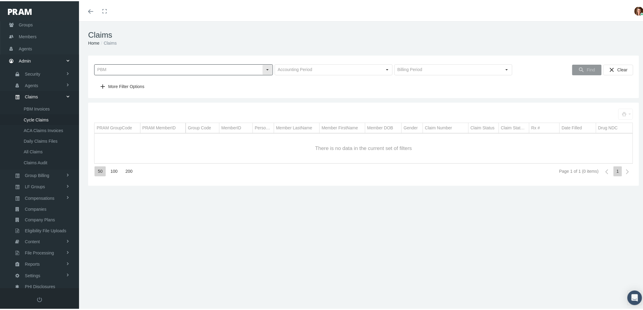
click at [219, 68] on input "text" at bounding box center [178, 68] width 168 height 10
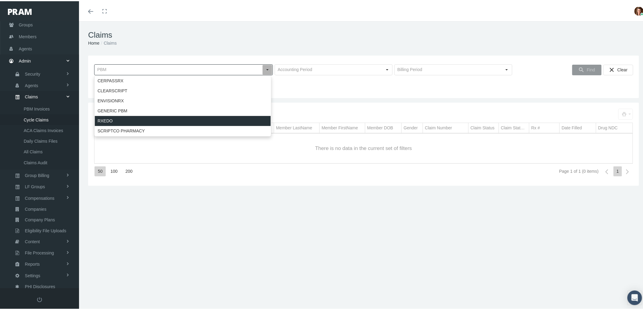
click at [208, 121] on div "RXEDO" at bounding box center [183, 120] width 176 height 10
type input "RXEDO"
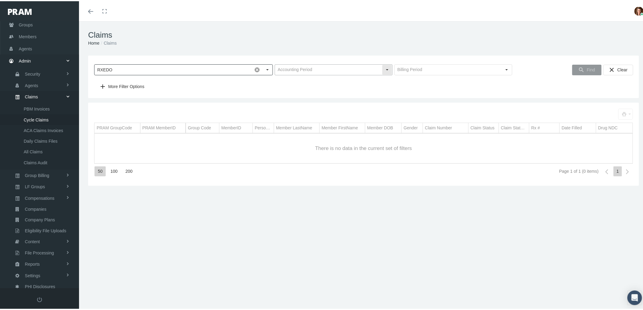
click at [383, 68] on div "Select" at bounding box center [387, 69] width 10 height 10
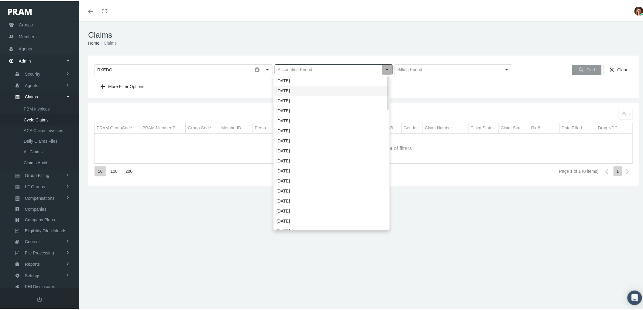
click at [377, 88] on div "[DATE]" at bounding box center [331, 90] width 115 height 10
type input "[DATE]"
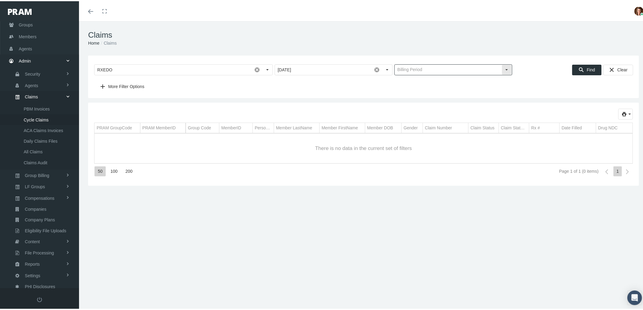
click at [502, 68] on div "Select" at bounding box center [507, 69] width 10 height 10
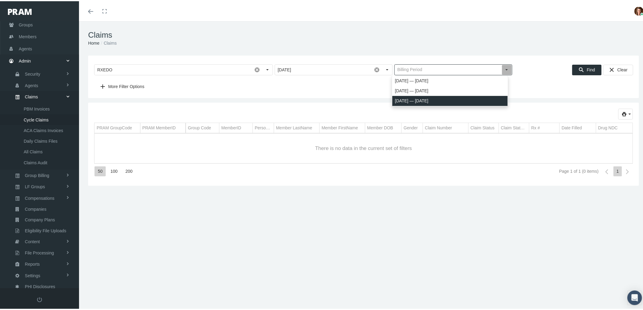
click at [485, 99] on span "[DATE] — [DATE]" at bounding box center [449, 100] width 115 height 10
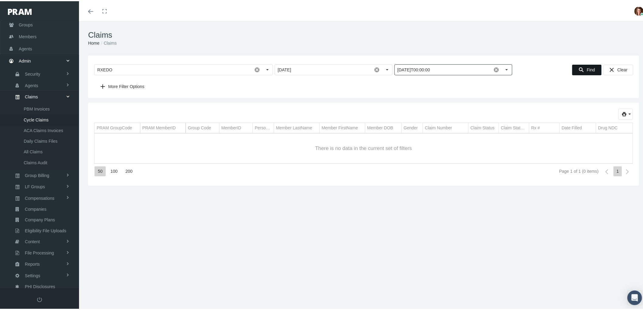
click at [589, 70] on span "Find" at bounding box center [591, 68] width 8 height 5
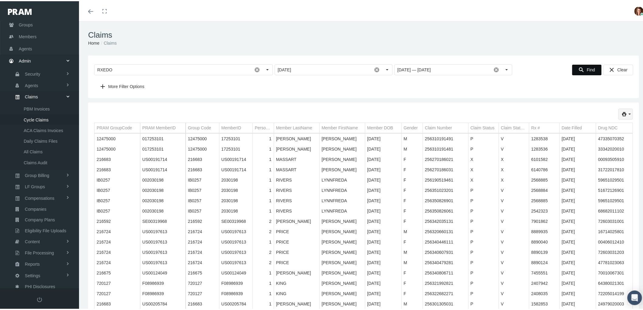
click at [627, 116] on icon "print" at bounding box center [629, 112] width 5 height 5
click at [608, 126] on div "Short Format" at bounding box center [603, 125] width 47 height 10
